Goal: Task Accomplishment & Management: Manage account settings

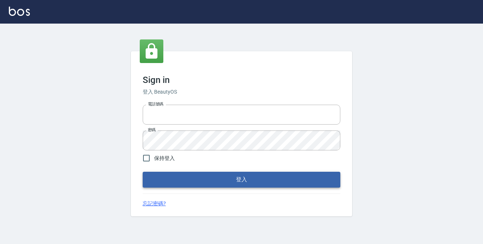
type input "0229470385"
click at [206, 175] on button "登入" at bounding box center [242, 179] width 198 height 15
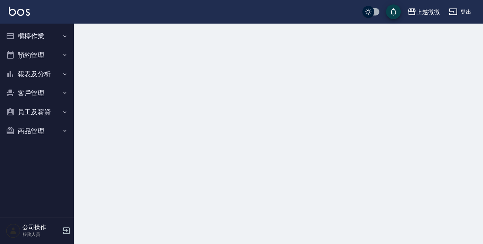
click at [38, 90] on button "客戶管理" at bounding box center [37, 93] width 68 height 19
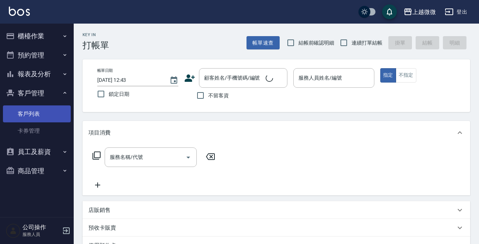
click at [34, 117] on link "客戶列表" at bounding box center [37, 113] width 68 height 17
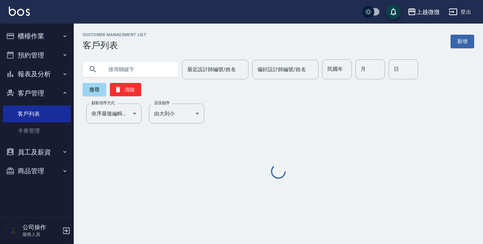
click at [142, 74] on input "text" at bounding box center [137, 69] width 69 height 20
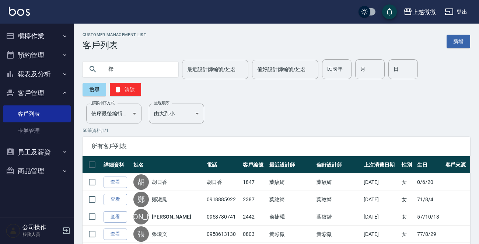
type input "樑"
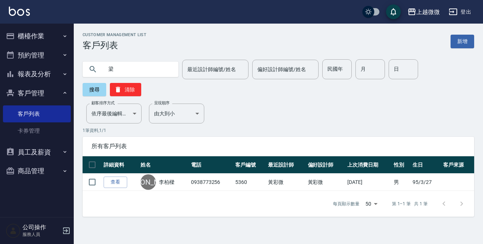
type input "梁"
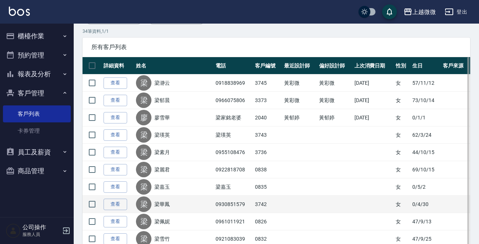
scroll to position [111, 0]
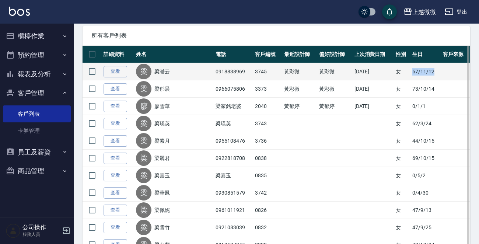
drag, startPoint x: 433, startPoint y: 71, endPoint x: 407, endPoint y: 74, distance: 26.3
click at [411, 74] on td "57/11/12" at bounding box center [426, 71] width 31 height 17
click at [435, 70] on td "57/11/12" at bounding box center [426, 71] width 31 height 17
drag, startPoint x: 407, startPoint y: 70, endPoint x: 430, endPoint y: 73, distance: 23.4
click at [430, 73] on td "57/11/12" at bounding box center [426, 71] width 31 height 17
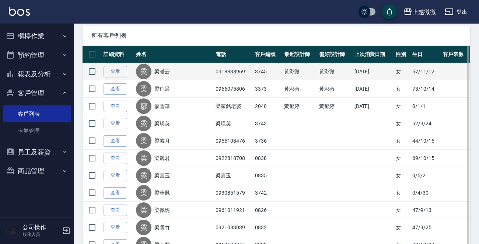
drag, startPoint x: 443, startPoint y: 73, endPoint x: 437, endPoint y: 76, distance: 7.4
click at [443, 74] on td at bounding box center [455, 71] width 29 height 17
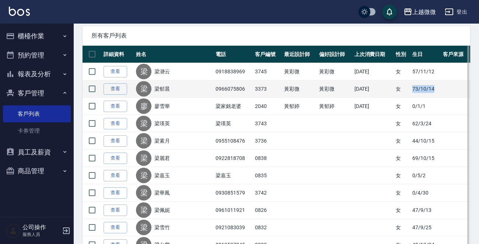
drag, startPoint x: 407, startPoint y: 87, endPoint x: 433, endPoint y: 87, distance: 25.8
click at [433, 87] on td "73/10/14" at bounding box center [426, 88] width 31 height 17
